Goal: Task Accomplishment & Management: Use online tool/utility

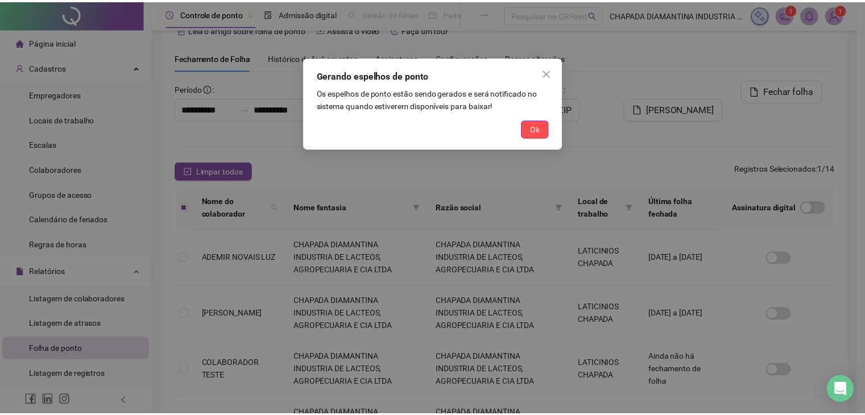
scroll to position [114, 0]
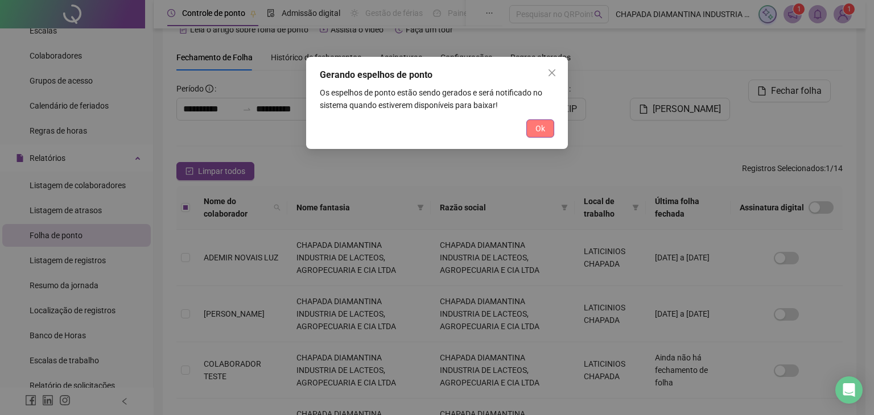
click at [549, 123] on button "Ok" at bounding box center [540, 128] width 28 height 18
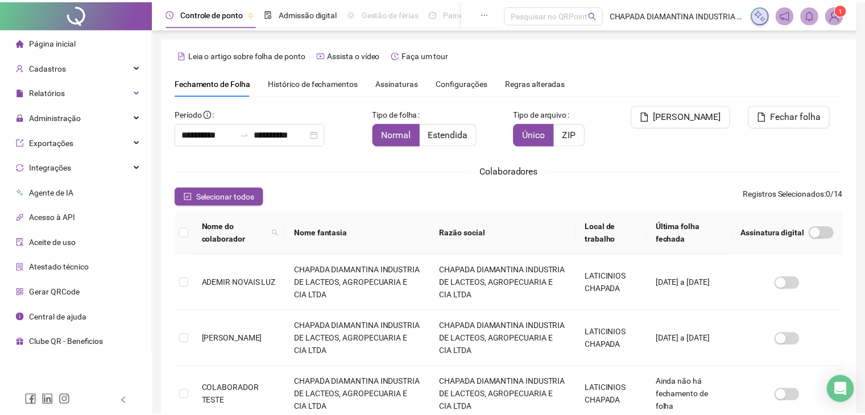
scroll to position [25, 0]
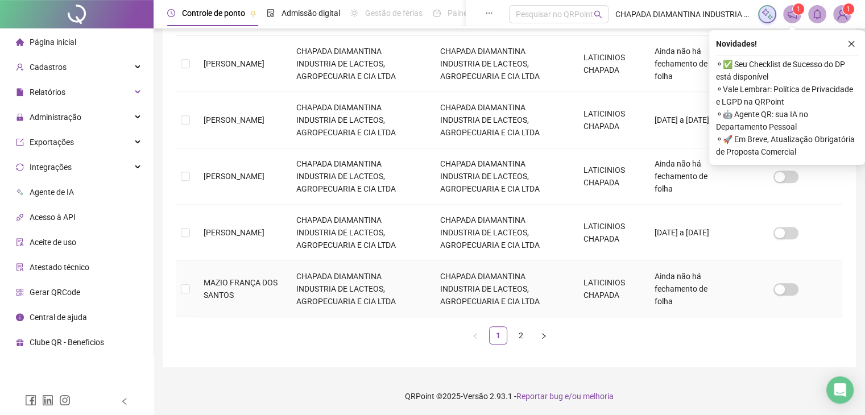
click at [193, 286] on td at bounding box center [185, 289] width 18 height 56
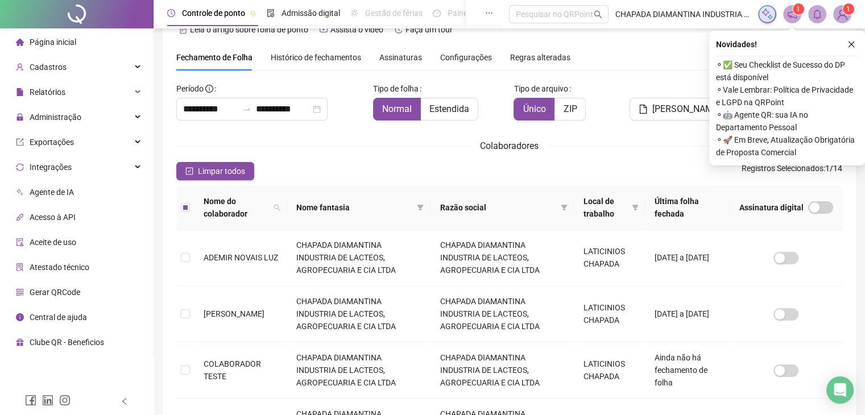
drag, startPoint x: 857, startPoint y: 47, endPoint x: 844, endPoint y: 53, distance: 14.5
click at [855, 47] on button "button" at bounding box center [852, 45] width 14 height 14
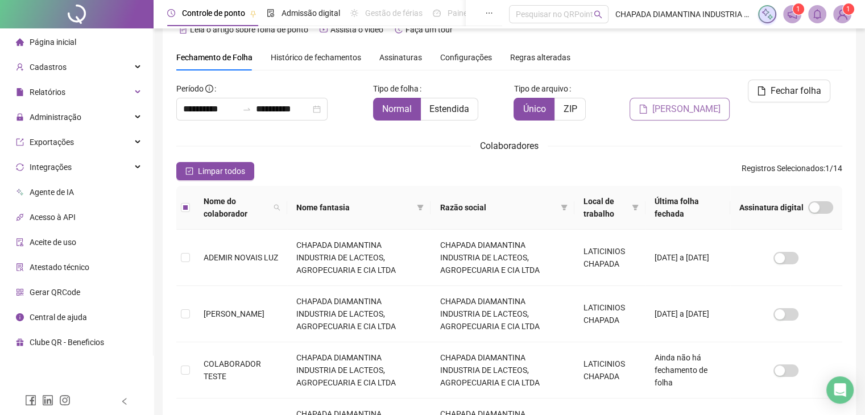
click at [694, 102] on span "[PERSON_NAME]" at bounding box center [686, 109] width 68 height 14
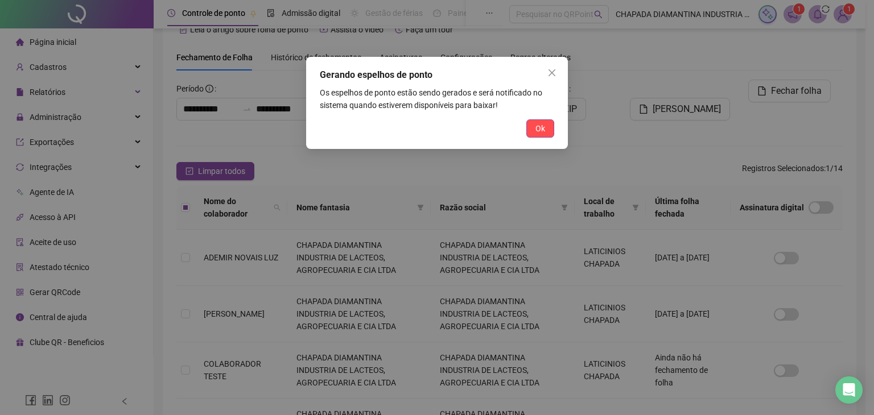
drag, startPoint x: 537, startPoint y: 126, endPoint x: 588, endPoint y: 160, distance: 60.7
click at [539, 130] on span "Ok" at bounding box center [540, 128] width 10 height 13
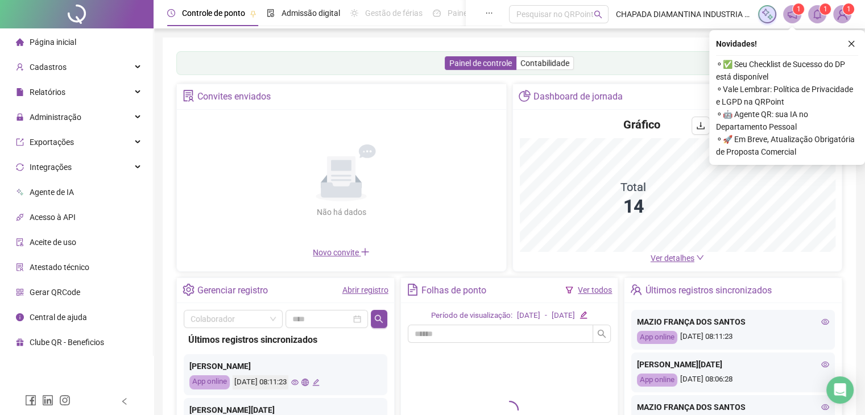
click at [846, 46] on button "button" at bounding box center [852, 44] width 14 height 14
